Goal: Browse casually: Explore the website without a specific task or goal

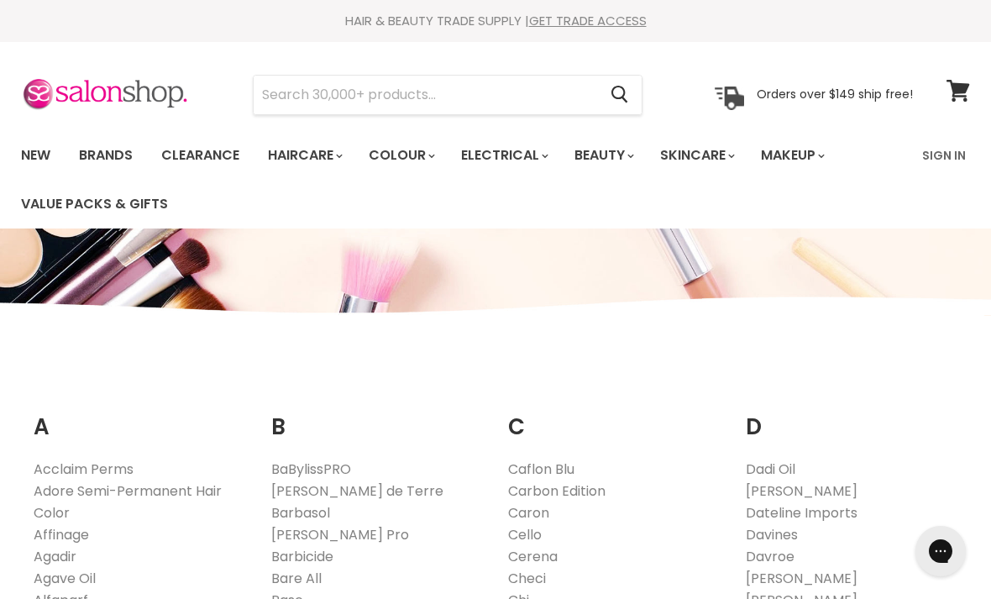
click at [829, 213] on ul "New Brands Clearance Haircare" at bounding box center [460, 179] width 904 height 97
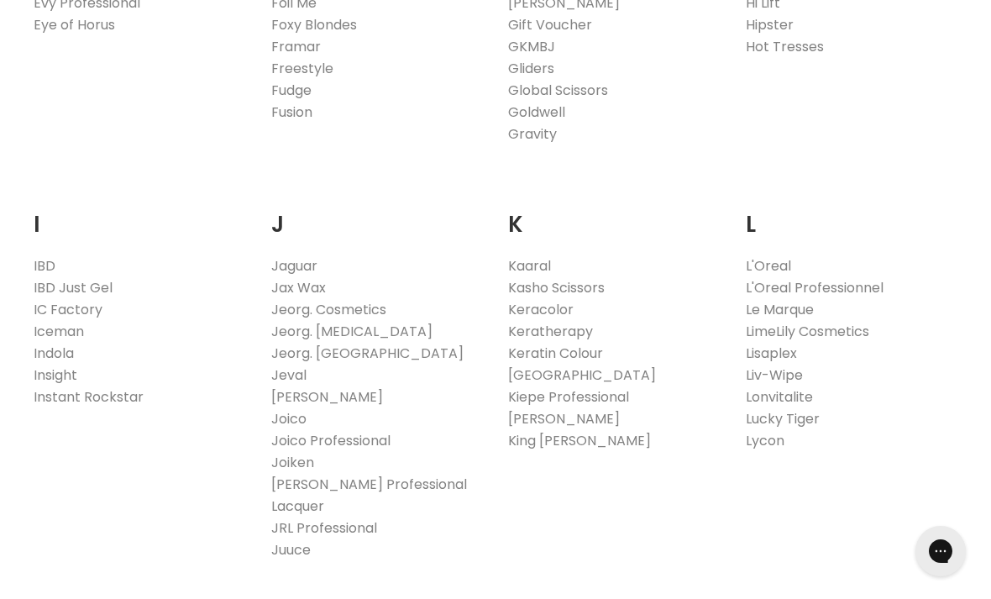
scroll to position [1332, 0]
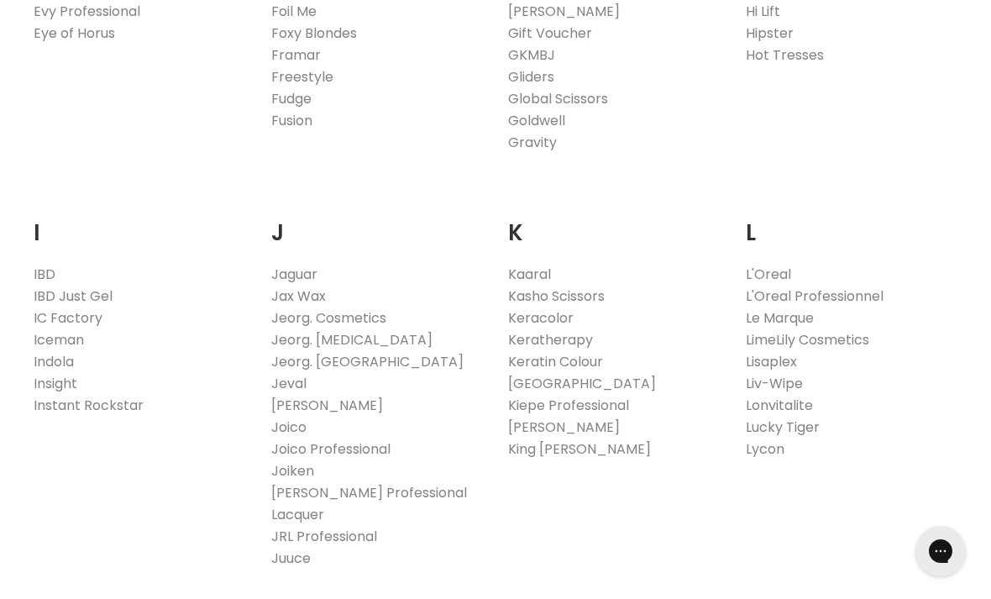
click at [307, 269] on link "Jaguar" at bounding box center [294, 274] width 46 height 19
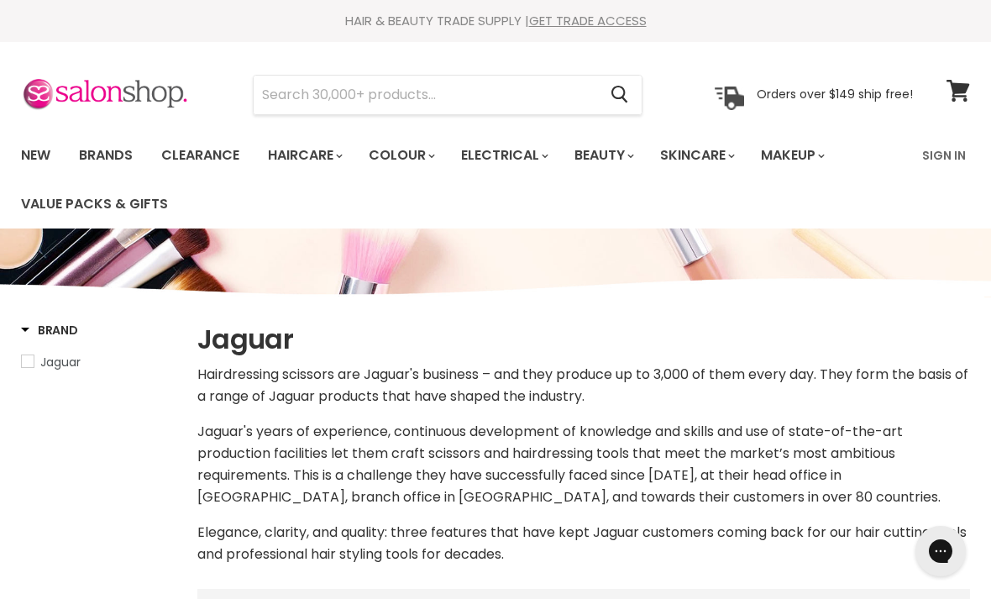
click at [203, 155] on link "Clearance" at bounding box center [200, 155] width 103 height 35
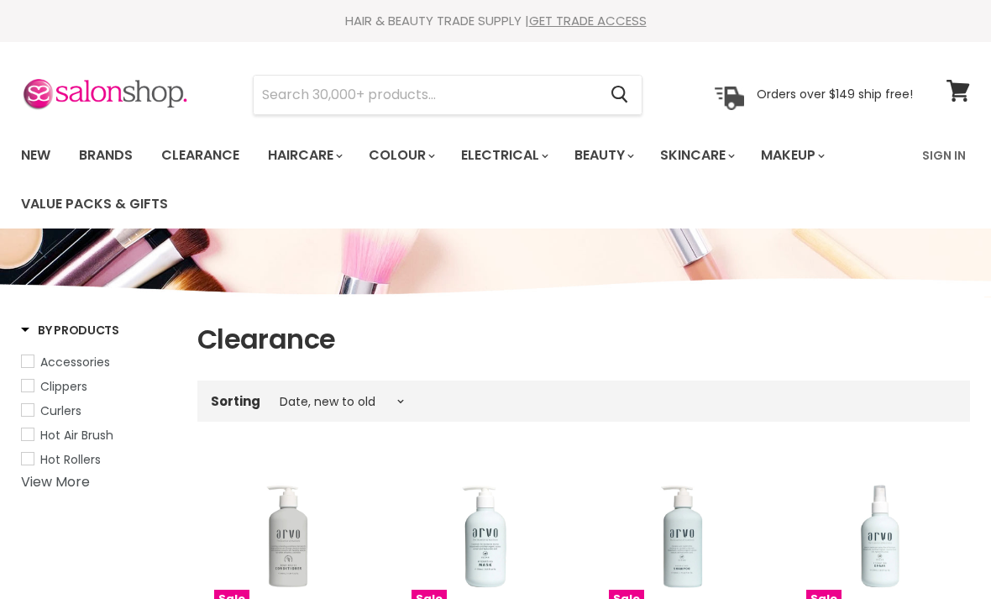
select select "created-descending"
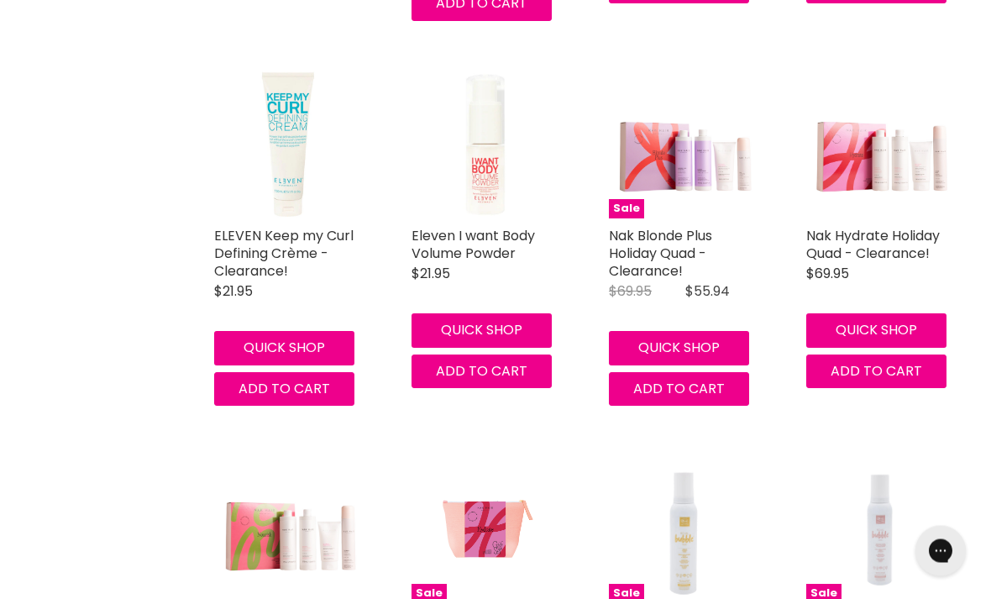
scroll to position [2822, 0]
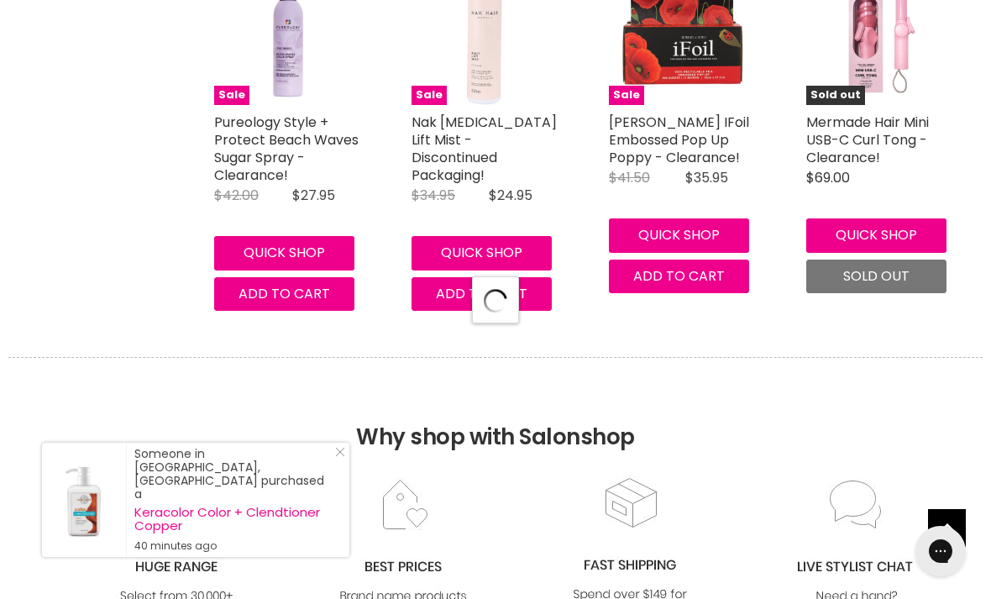
select select "created-descending"
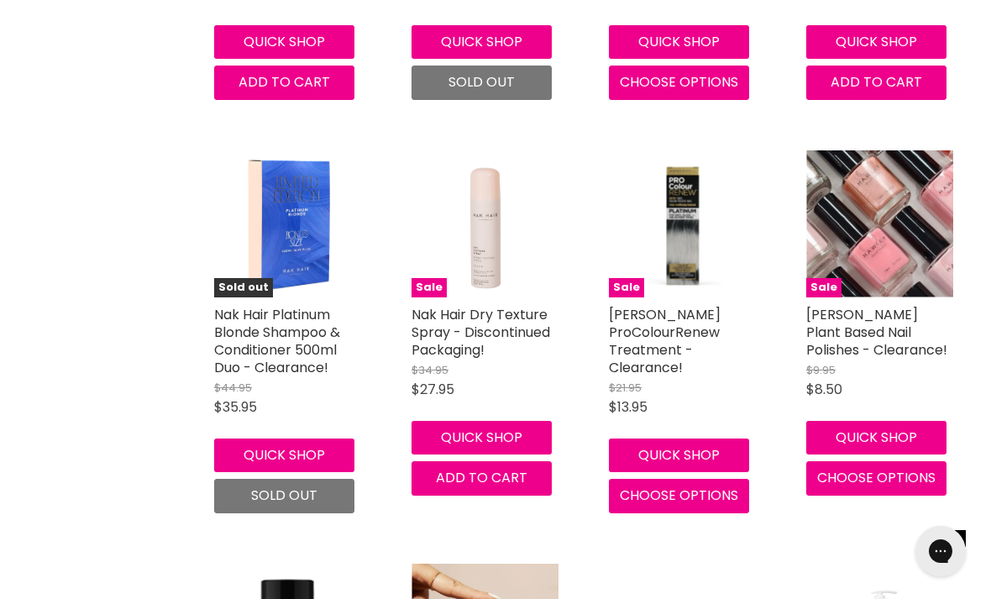
scroll to position [7466, 0]
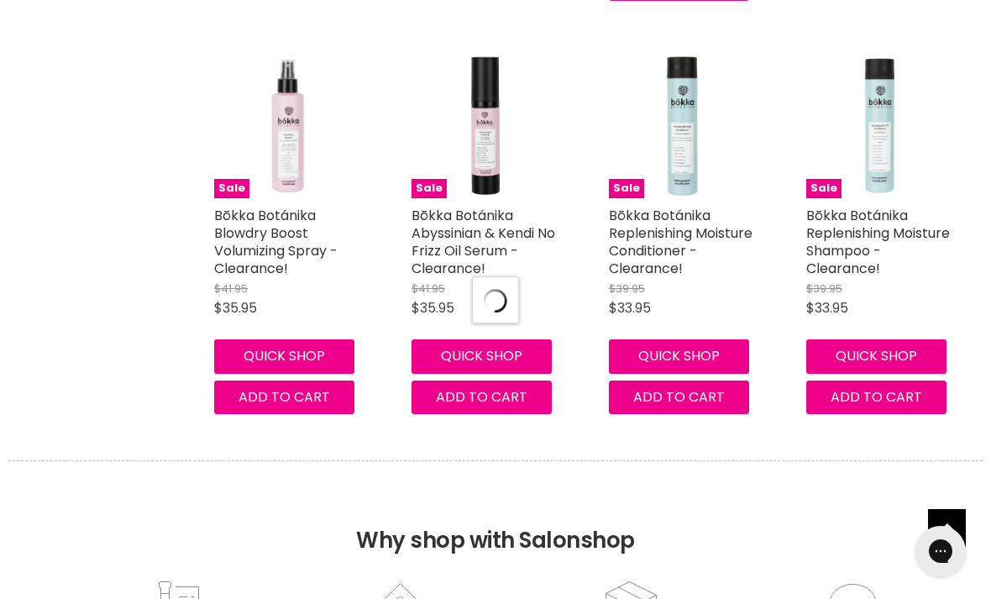
select select "created-descending"
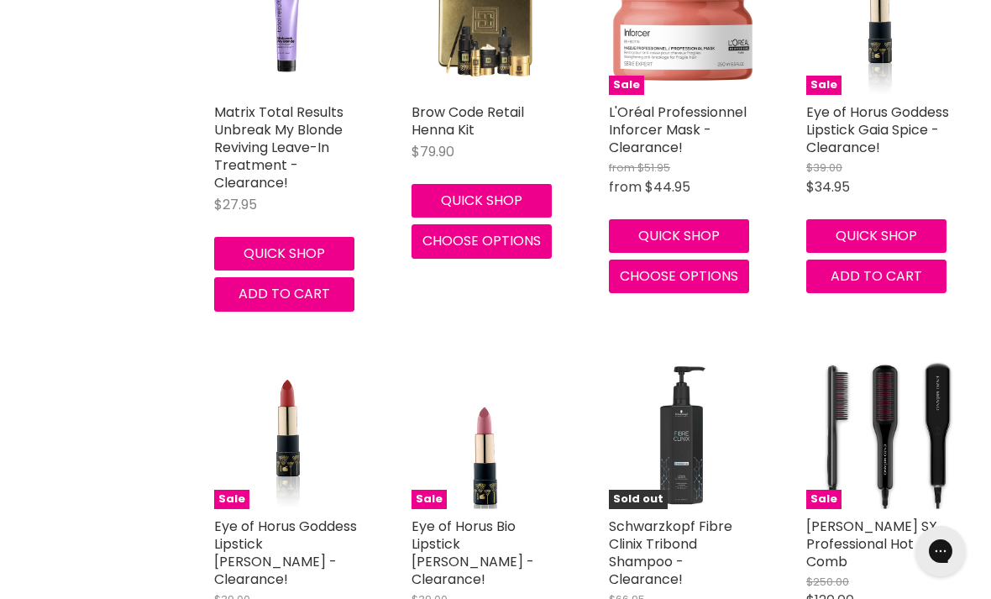
scroll to position [14003, 0]
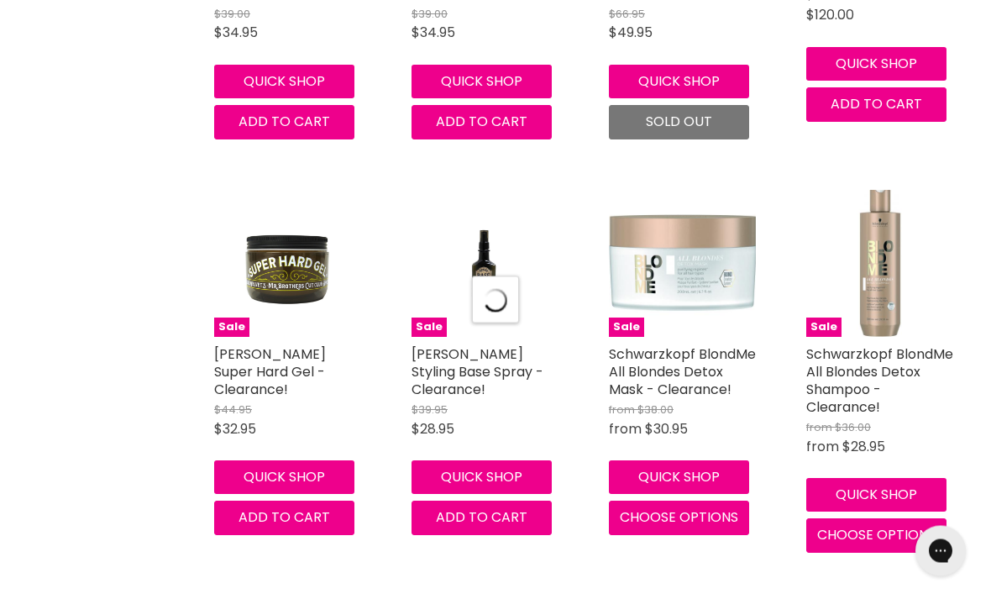
select select "created-descending"
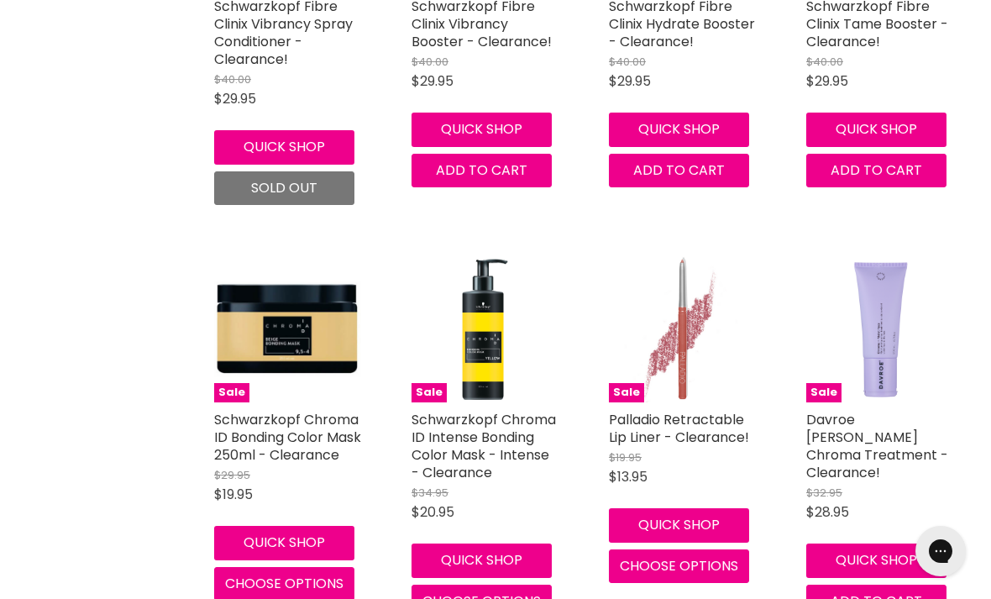
scroll to position [18369, 0]
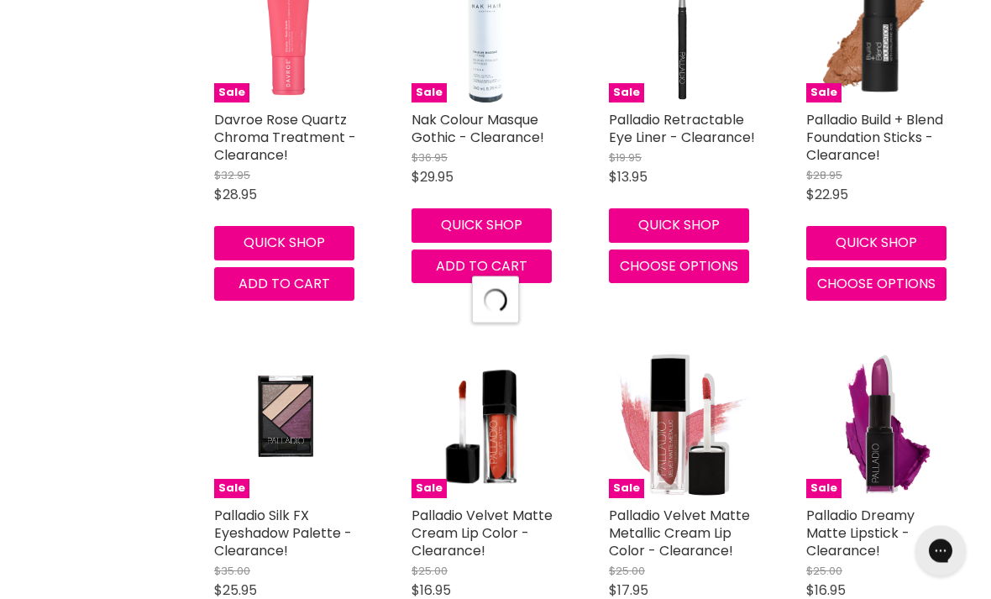
select select "created-descending"
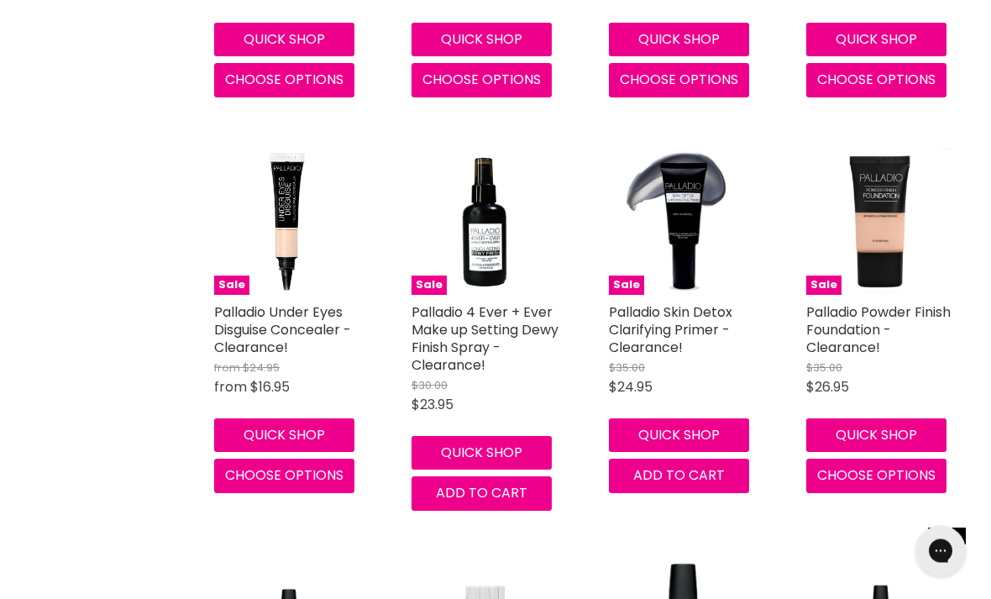
scroll to position [20530, 0]
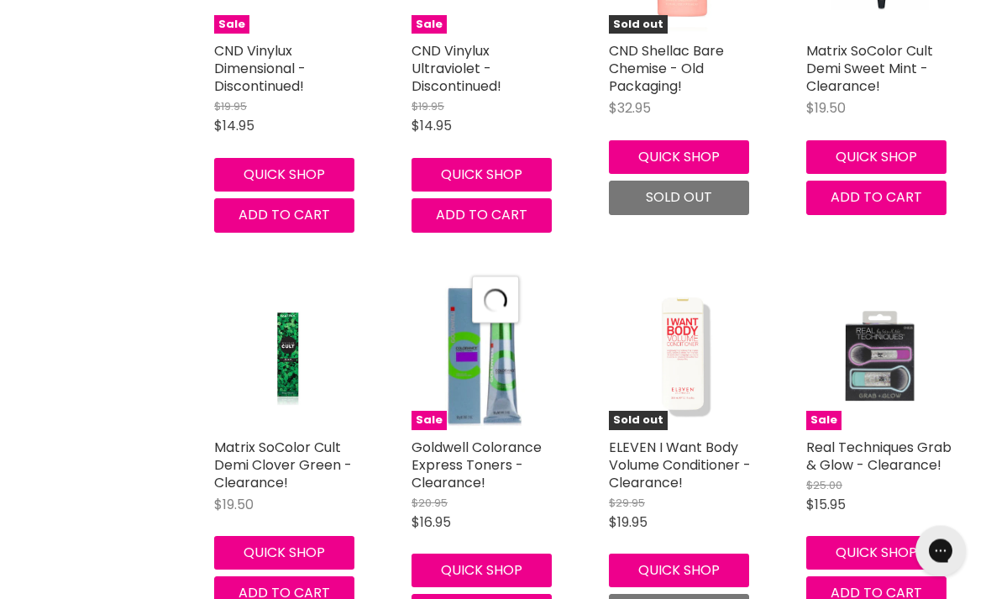
scroll to position [24103, 0]
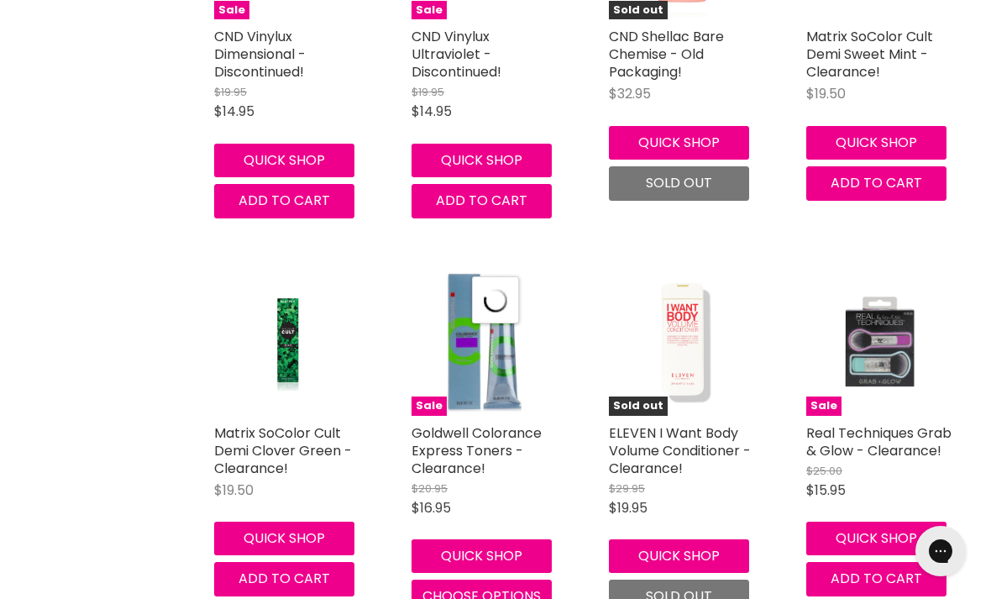
select select "created-descending"
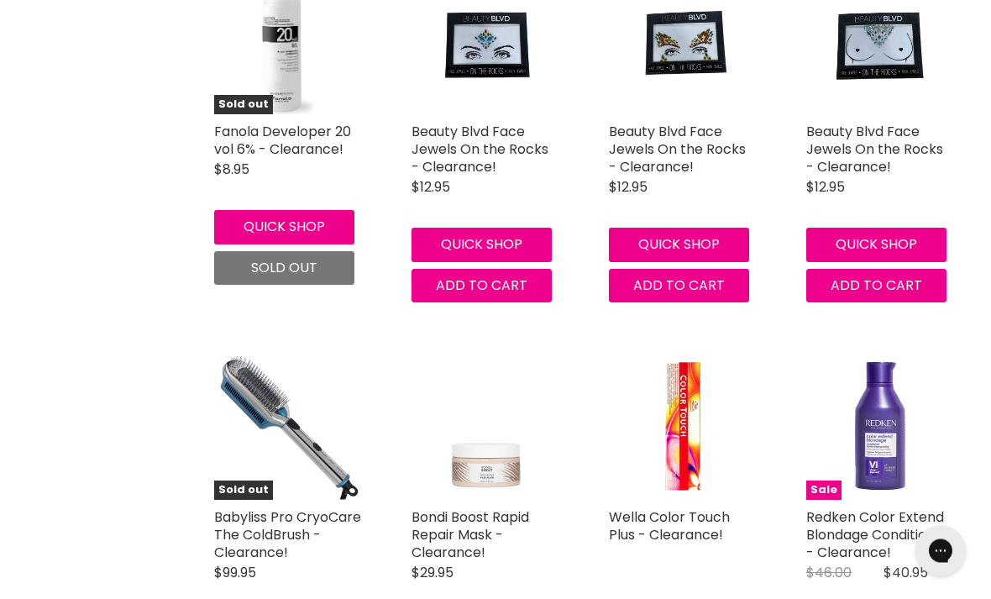
scroll to position [0, 0]
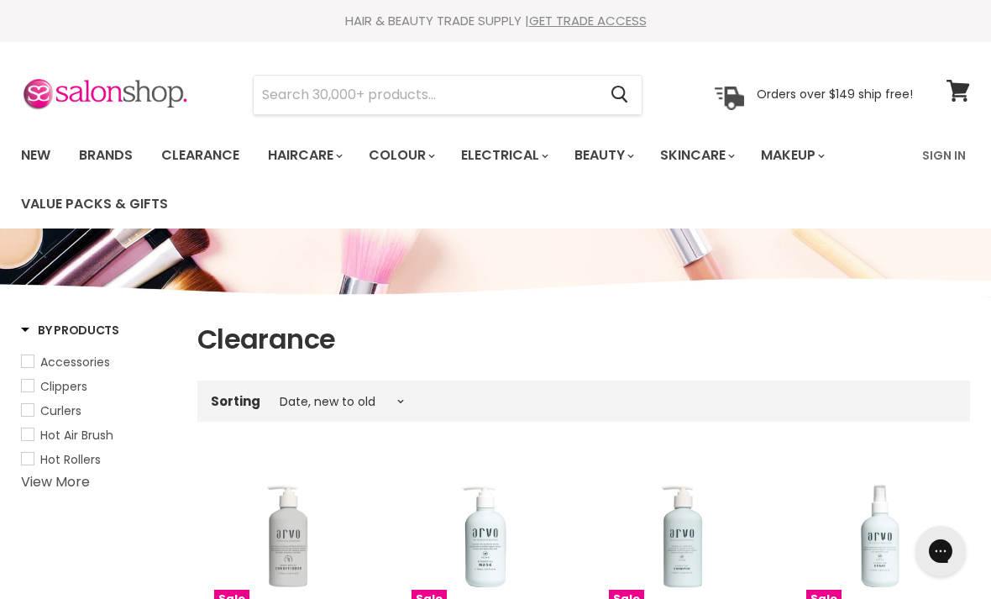
click at [102, 157] on link "Brands" at bounding box center [105, 155] width 79 height 35
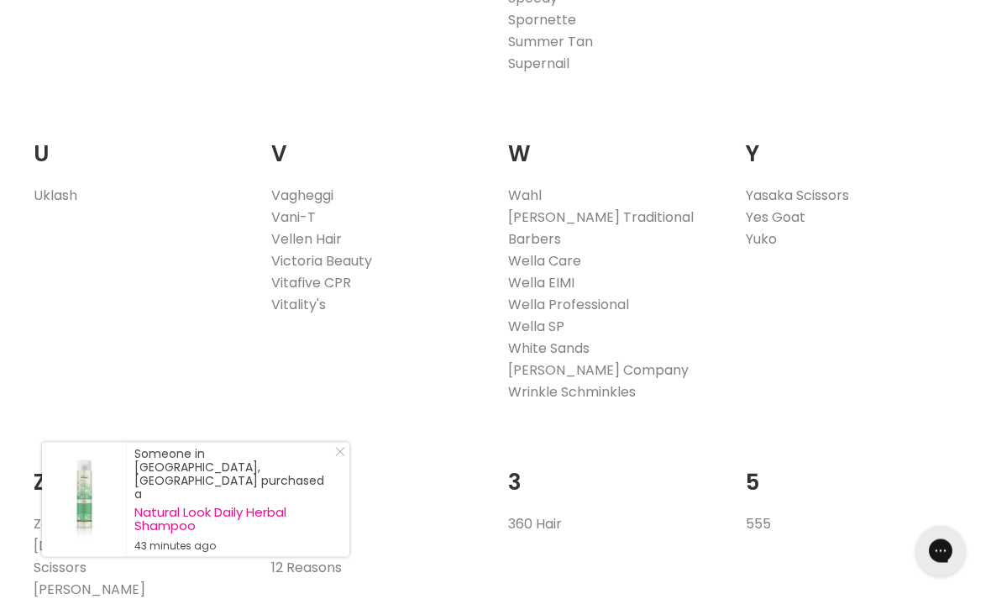
scroll to position [3378, 0]
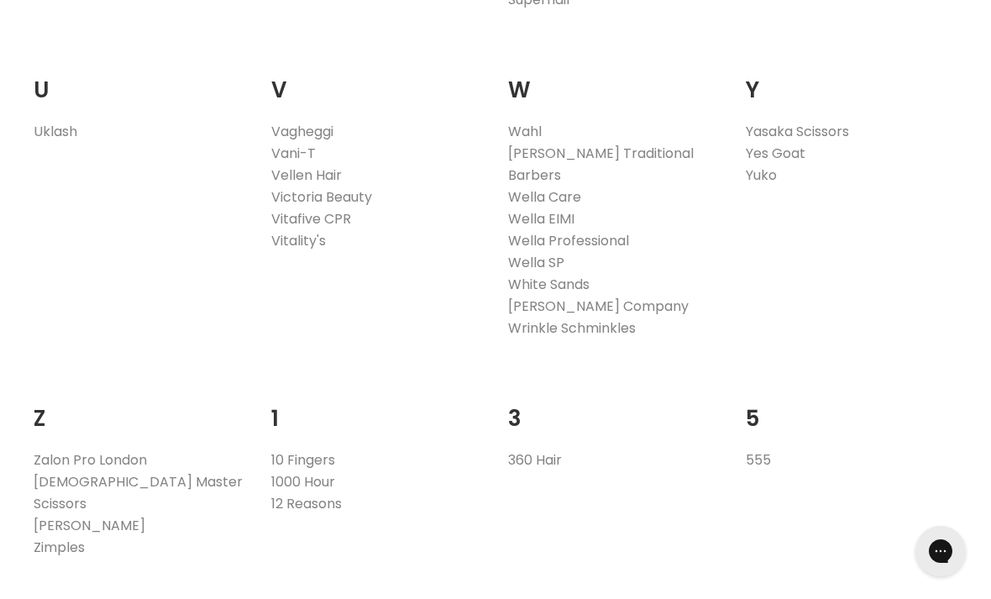
click at [594, 318] on link "Wrinkle Schminkles" at bounding box center [572, 327] width 128 height 19
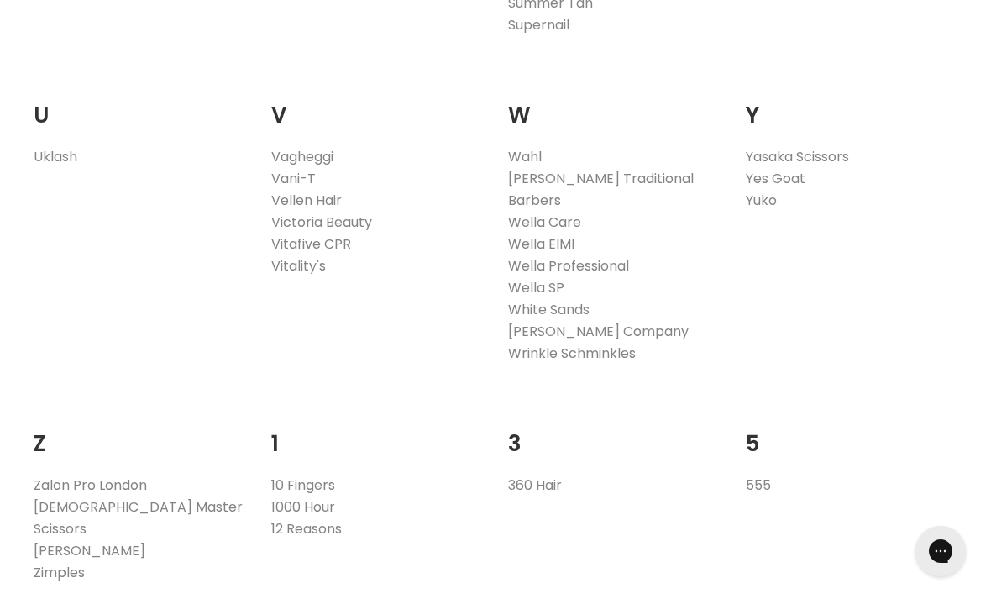
click at [548, 278] on link "Wella SP" at bounding box center [536, 287] width 56 height 19
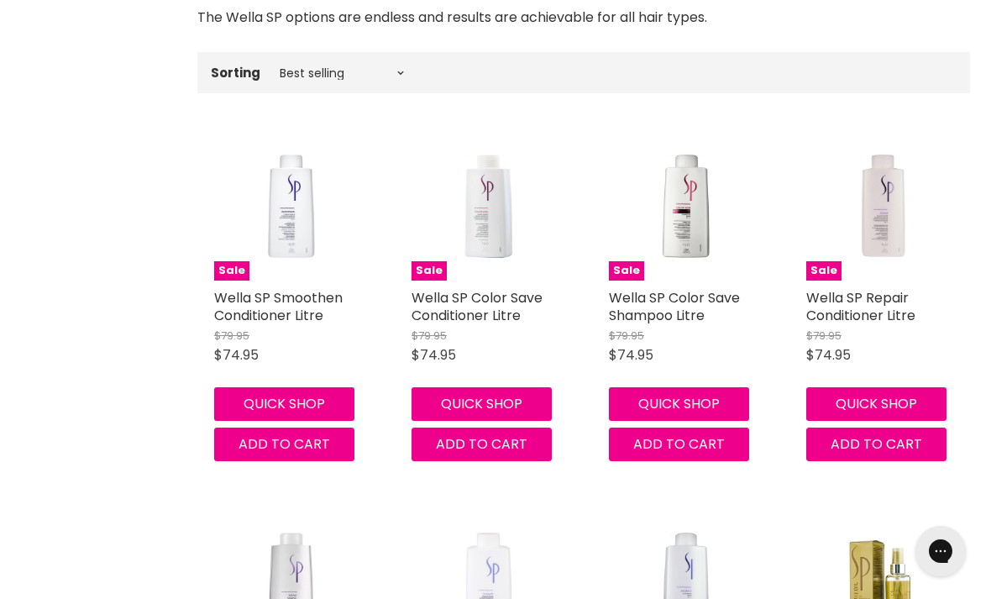
scroll to position [560, 0]
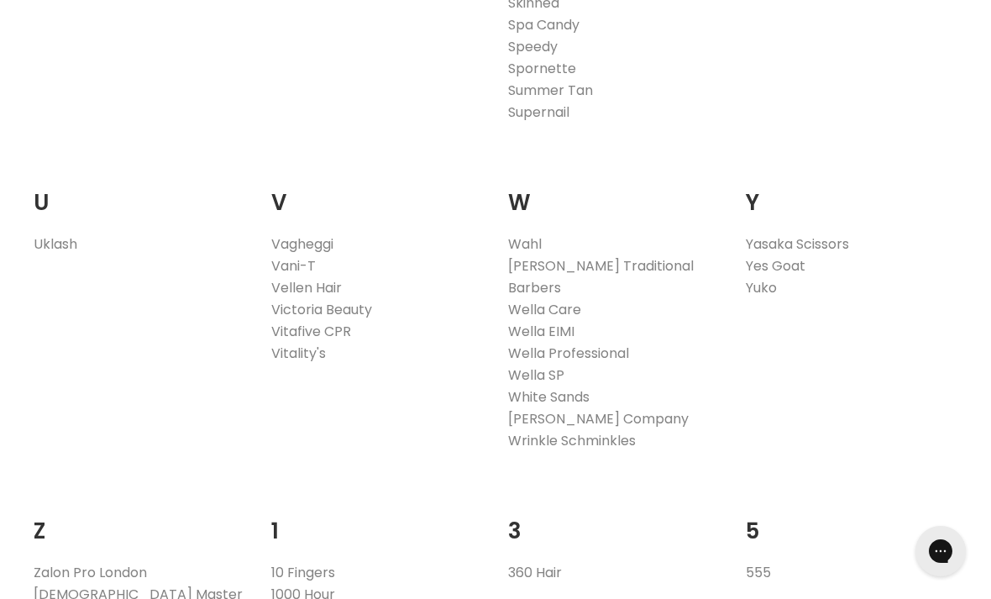
click at [355, 300] on link "Victoria Beauty" at bounding box center [321, 309] width 101 height 19
